Goal: Information Seeking & Learning: Learn about a topic

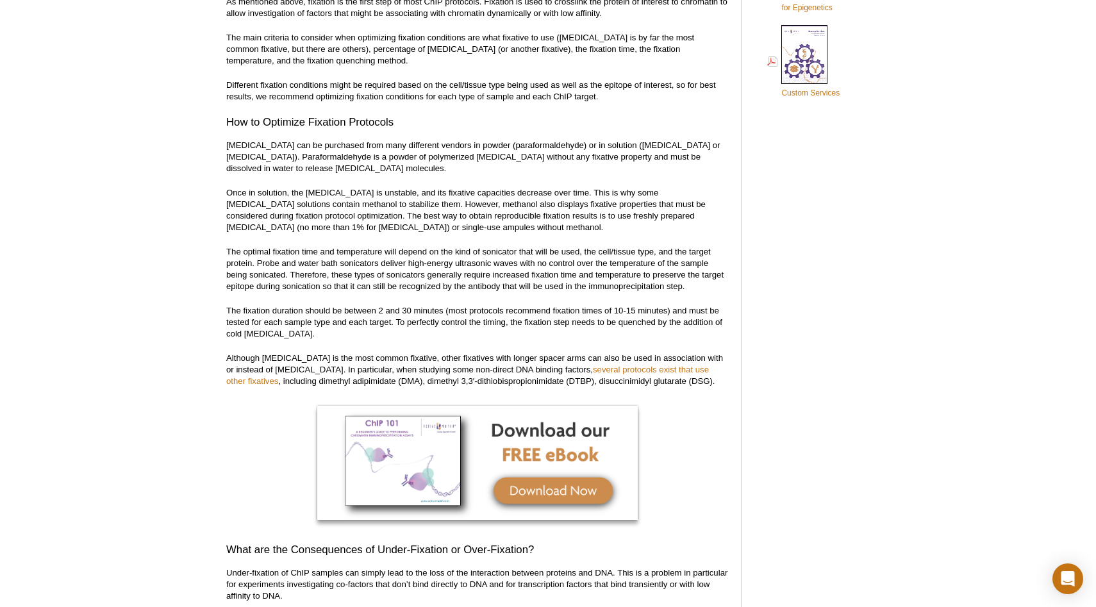
scroll to position [815, 0]
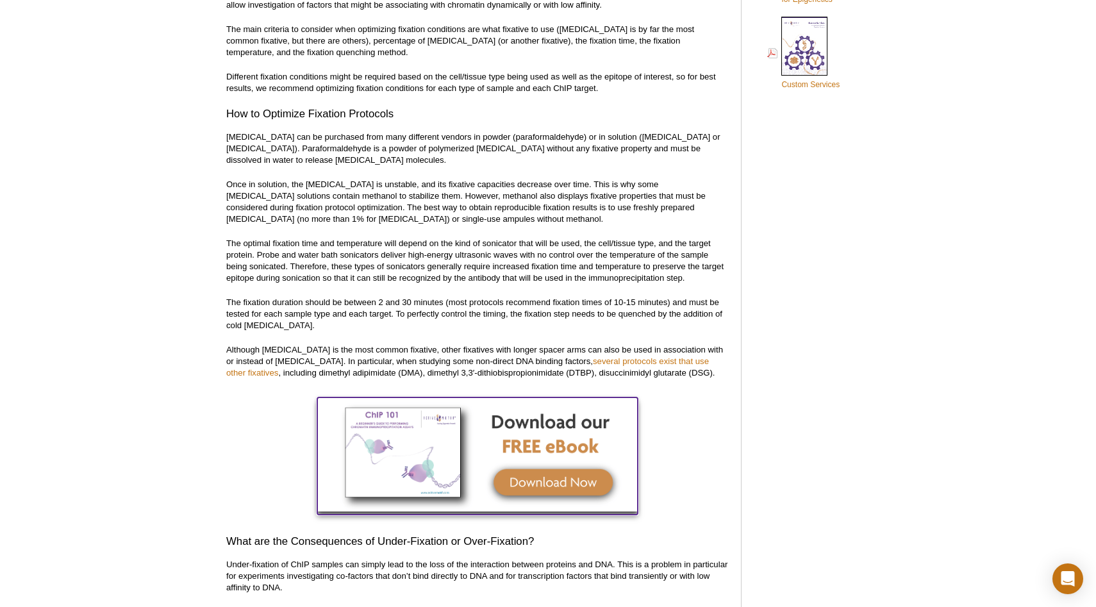
click at [491, 497] on img at bounding box center [477, 454] width 320 height 114
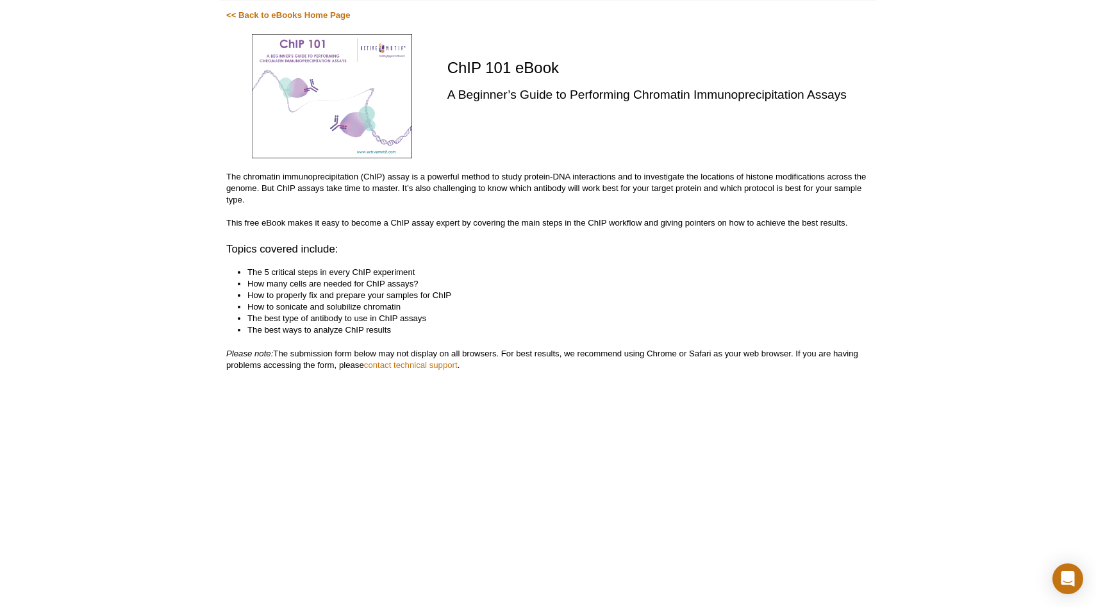
scroll to position [120, 0]
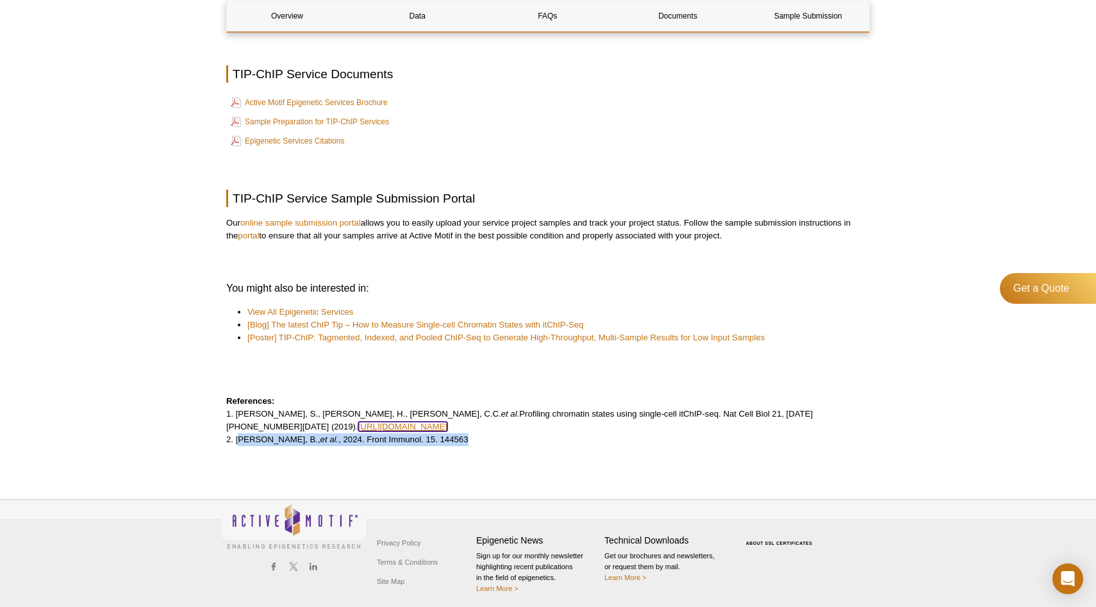
click at [447, 424] on link "https://doi.org/10.1038/s41556-019-0383-5" at bounding box center [402, 427] width 89 height 10
